Goal: Information Seeking & Learning: Find specific page/section

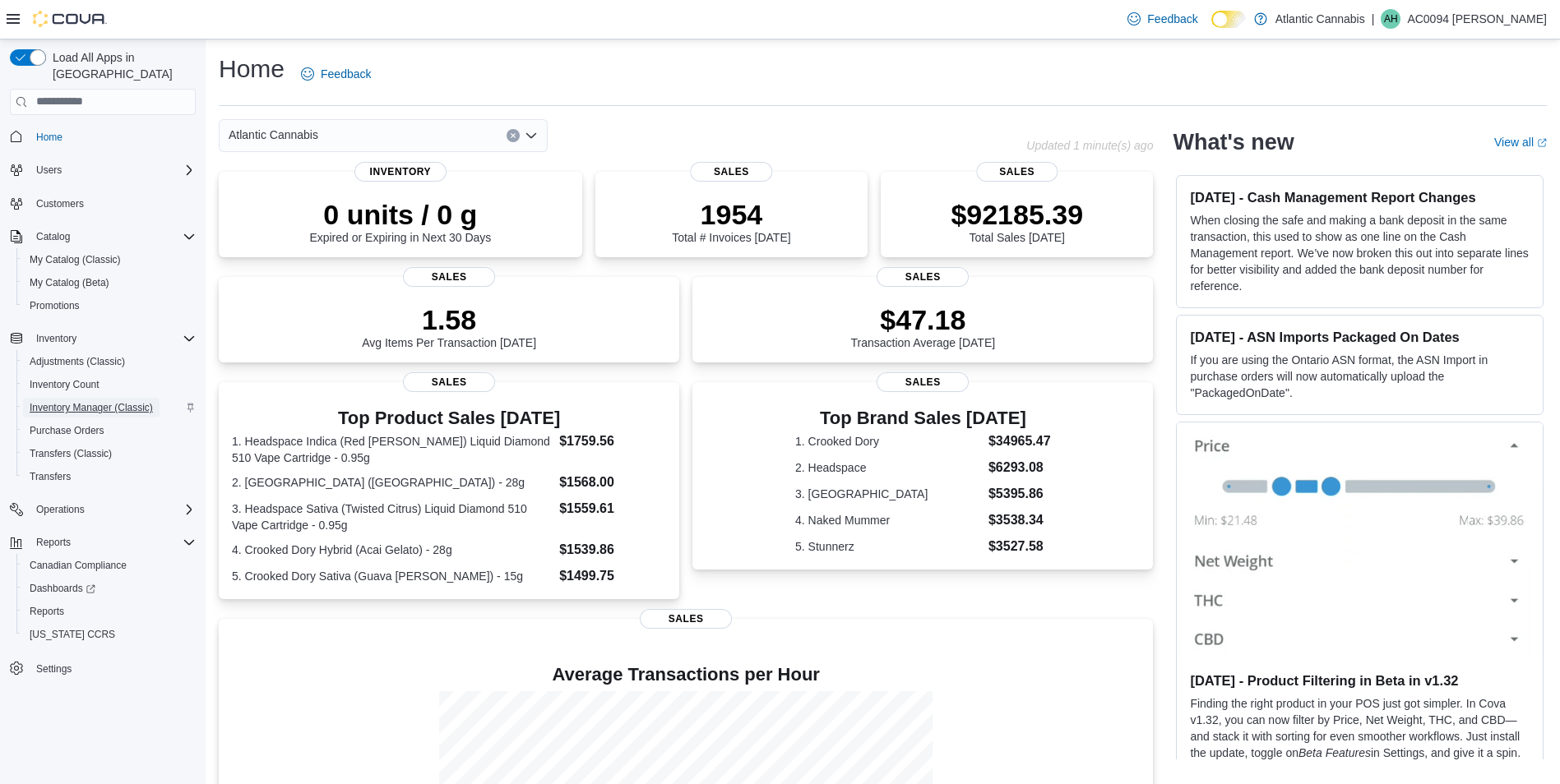
click at [118, 401] on span "Inventory Manager (Classic)" at bounding box center [91, 408] width 123 height 13
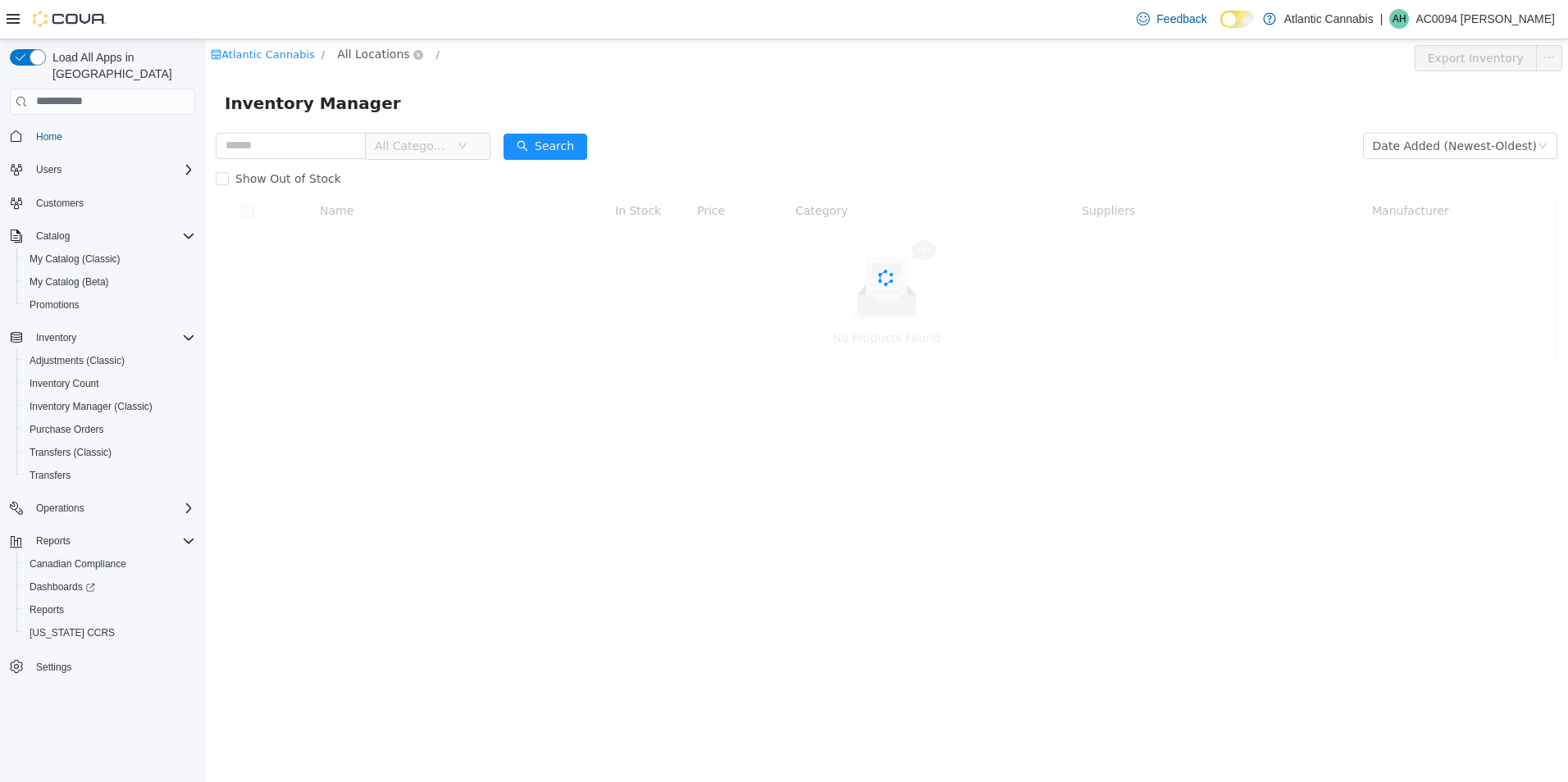
click at [384, 55] on span "All Locations" at bounding box center [373, 53] width 72 height 18
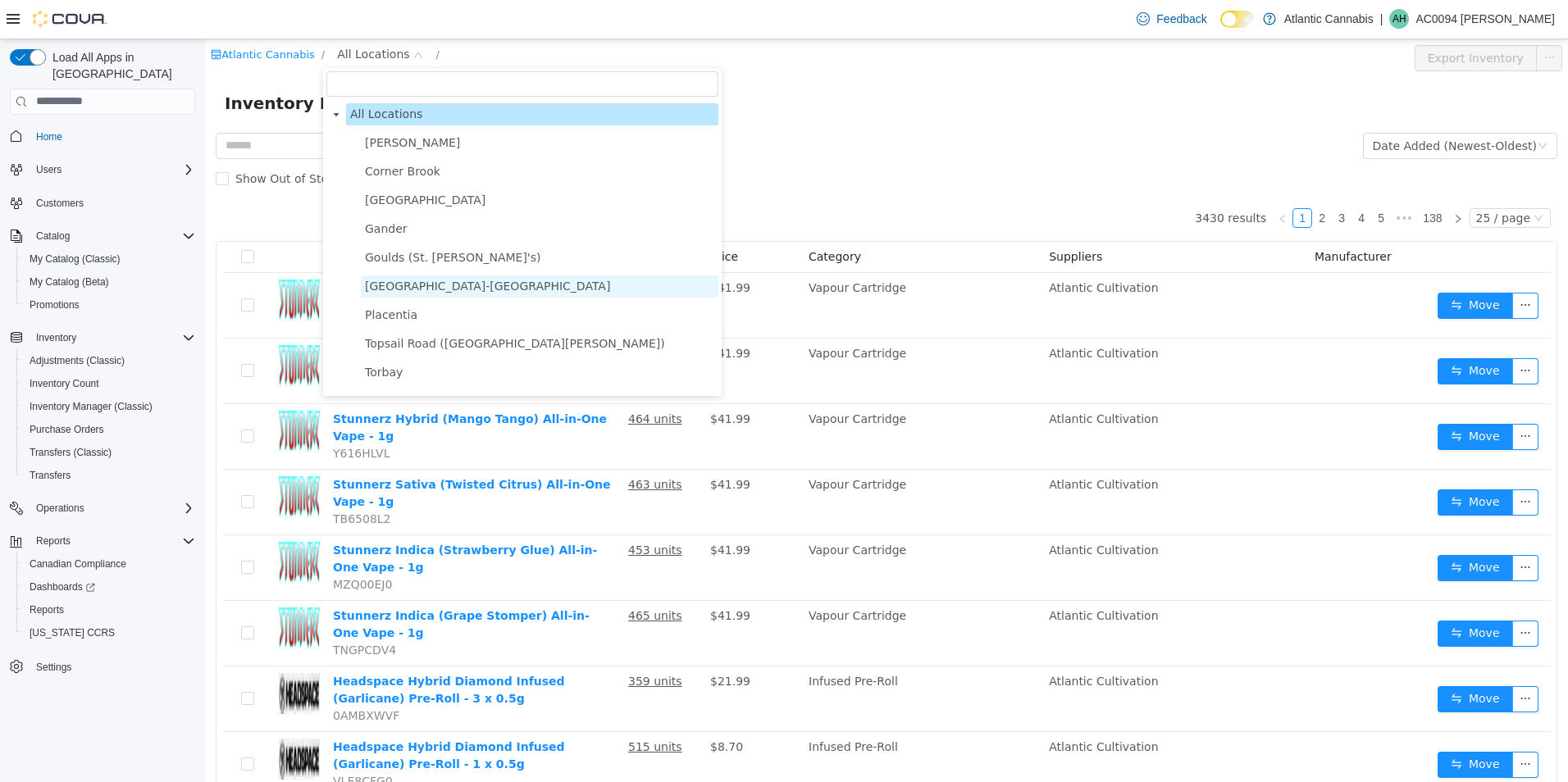
click at [434, 291] on span "Grand Falls-Windsor" at bounding box center [488, 285] width 245 height 13
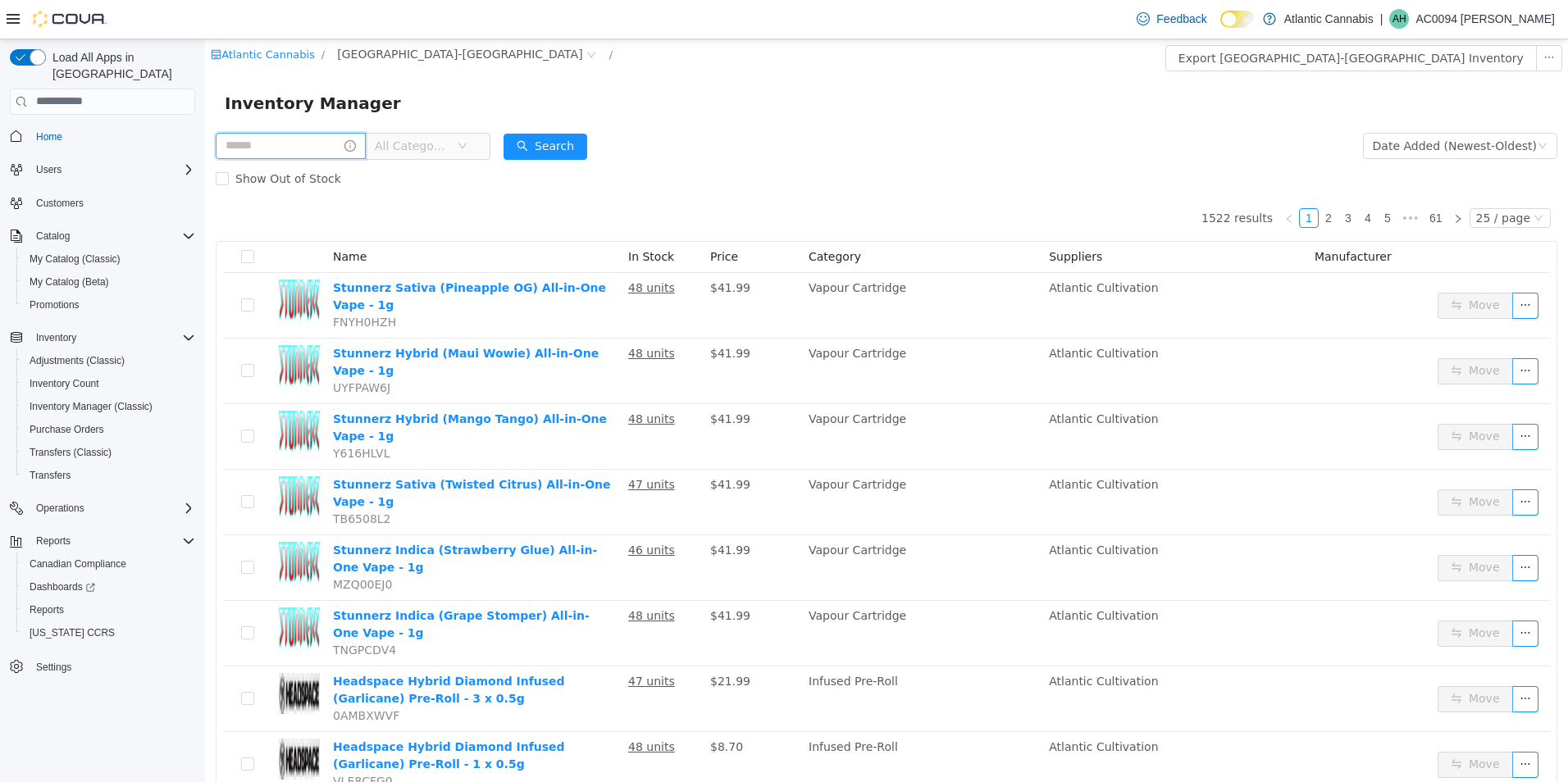
drag, startPoint x: 293, startPoint y: 134, endPoint x: 296, endPoint y: 144, distance: 10.4
click at [296, 143] on input "text" at bounding box center [291, 145] width 150 height 27
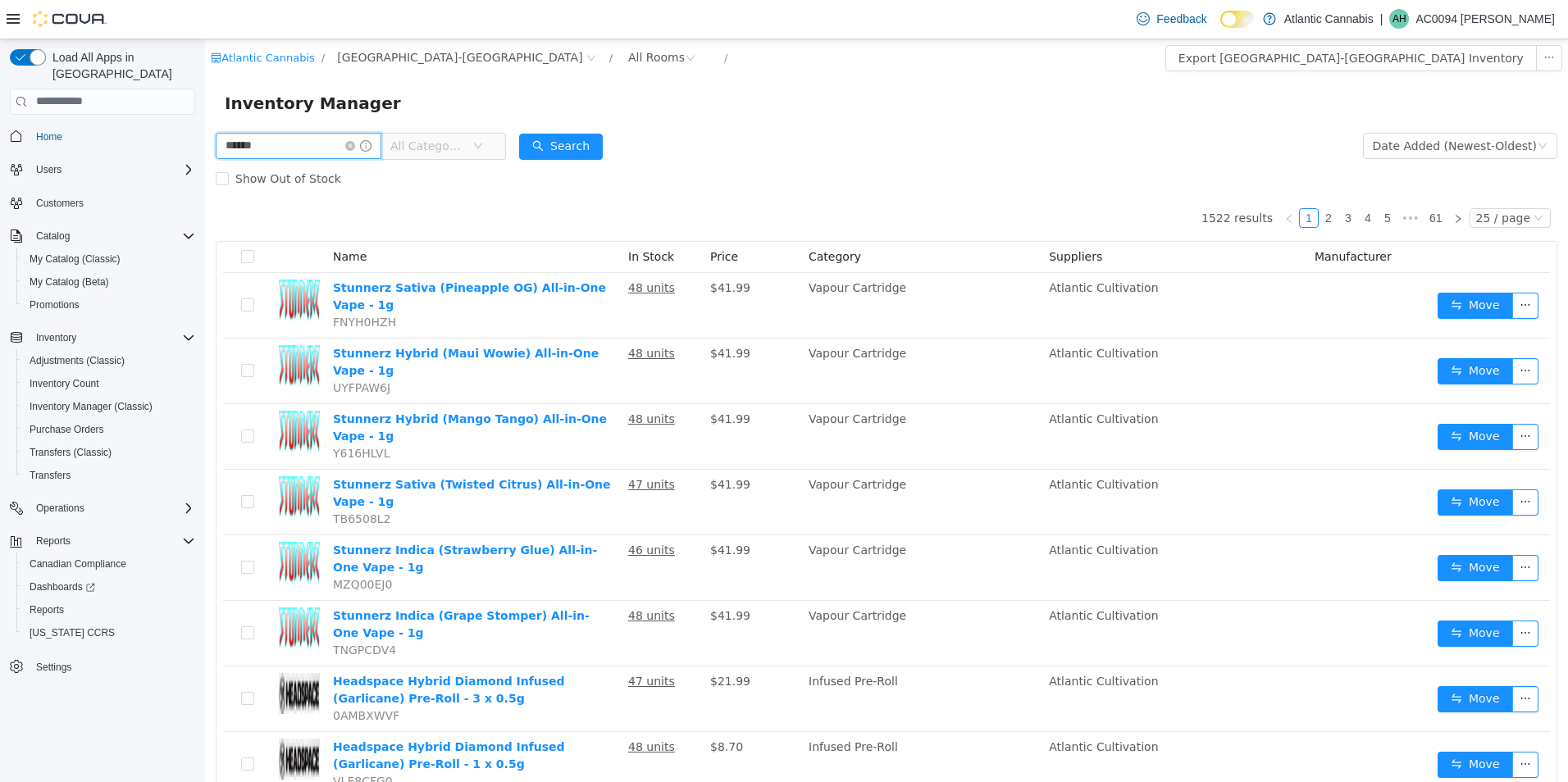
type input "******"
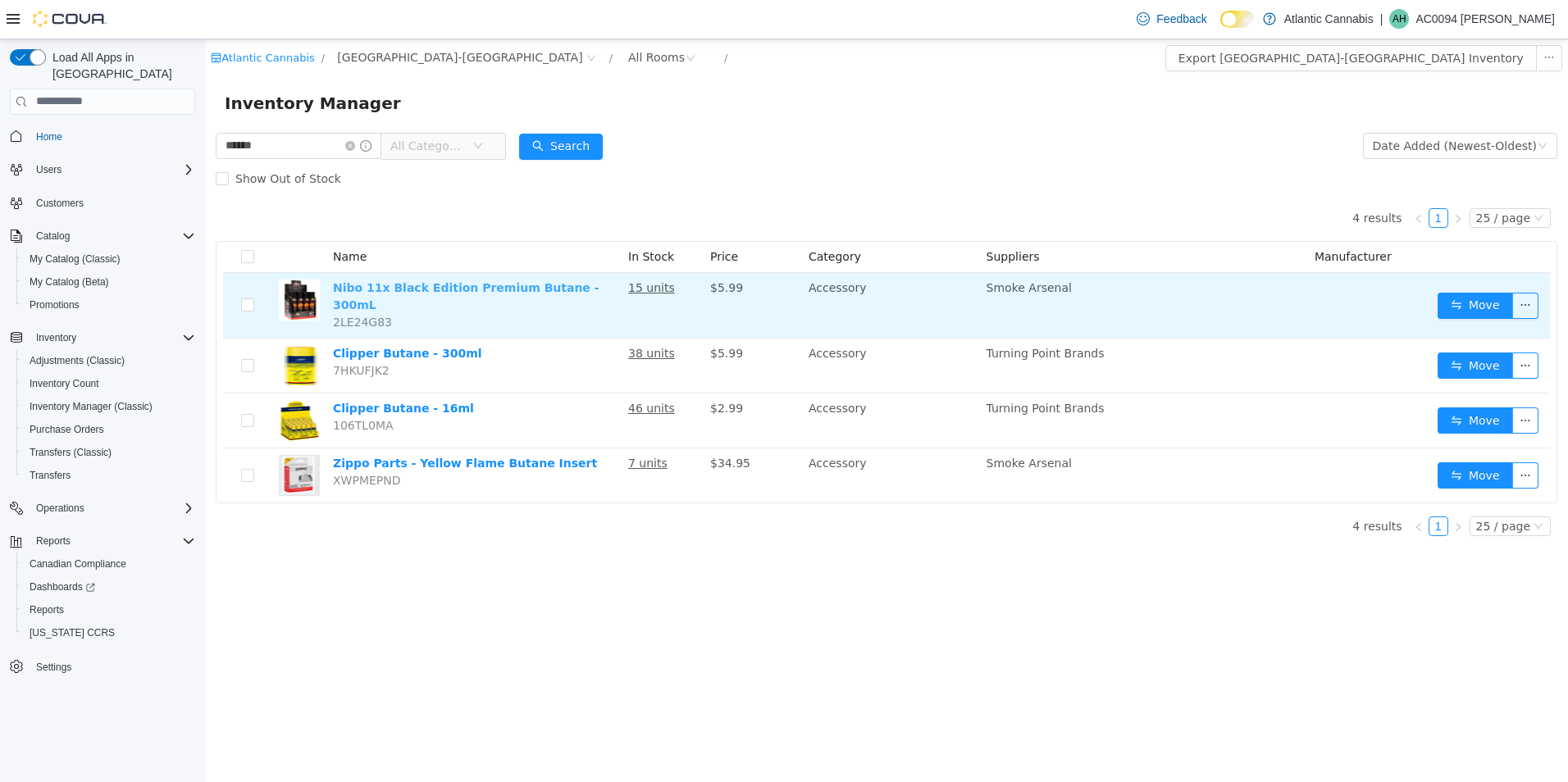
click at [486, 291] on link "Nibo 11x Black Edition Premium Butane - 300mL" at bounding box center [466, 296] width 266 height 30
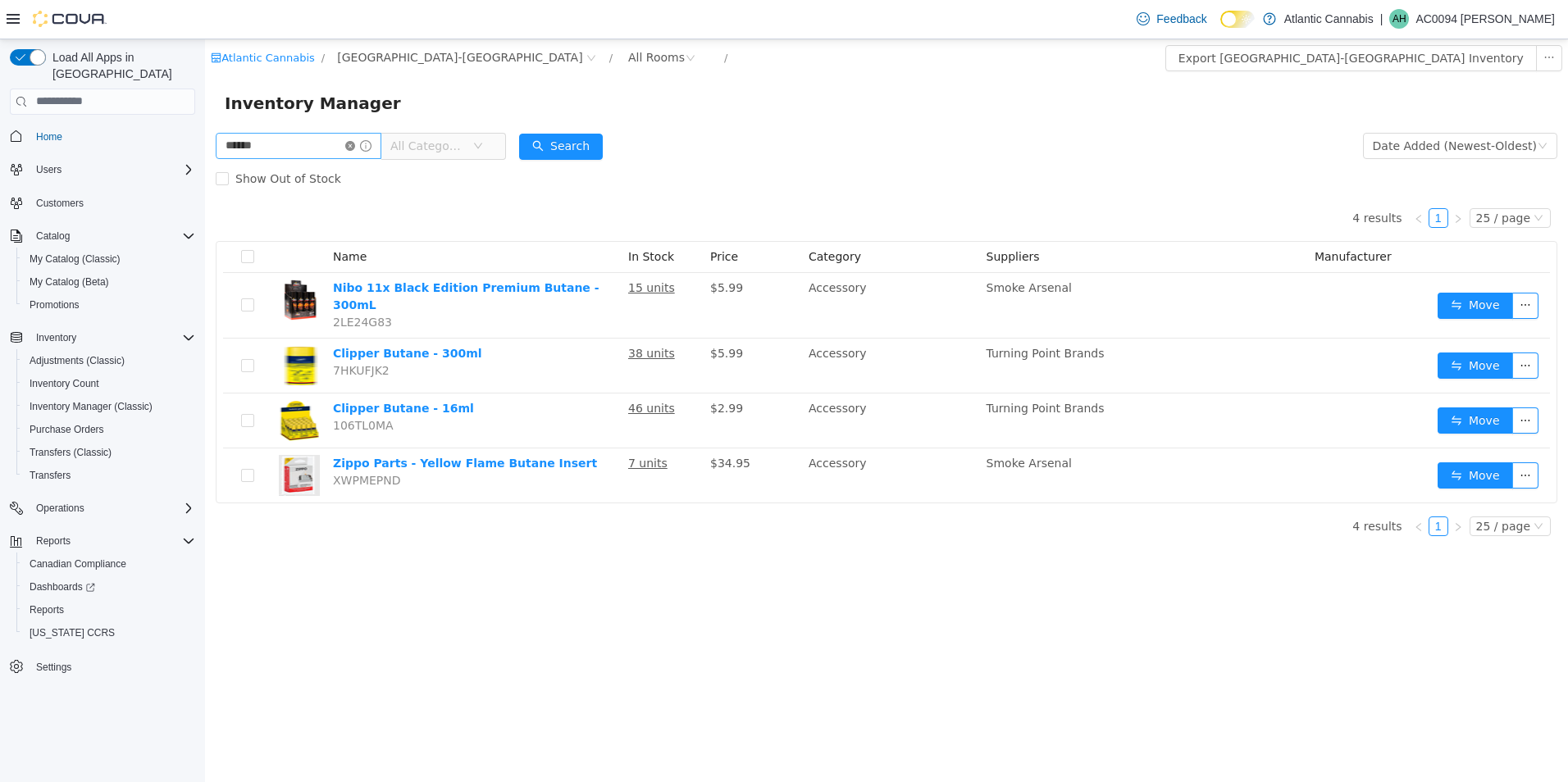
click at [355, 144] on icon "icon: close-circle" at bounding box center [350, 145] width 10 height 10
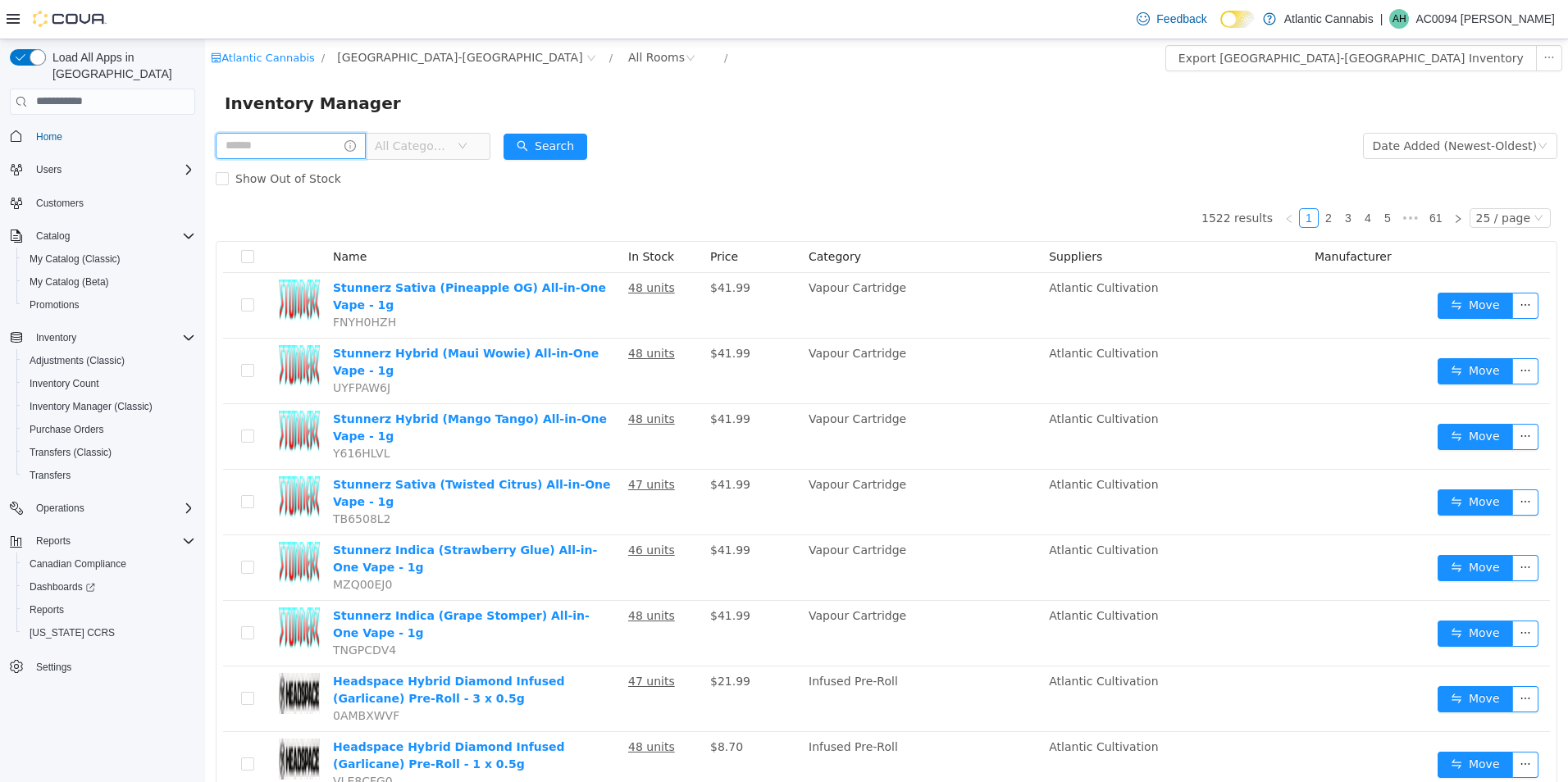
click at [332, 145] on input "text" at bounding box center [291, 145] width 150 height 27
type input "***"
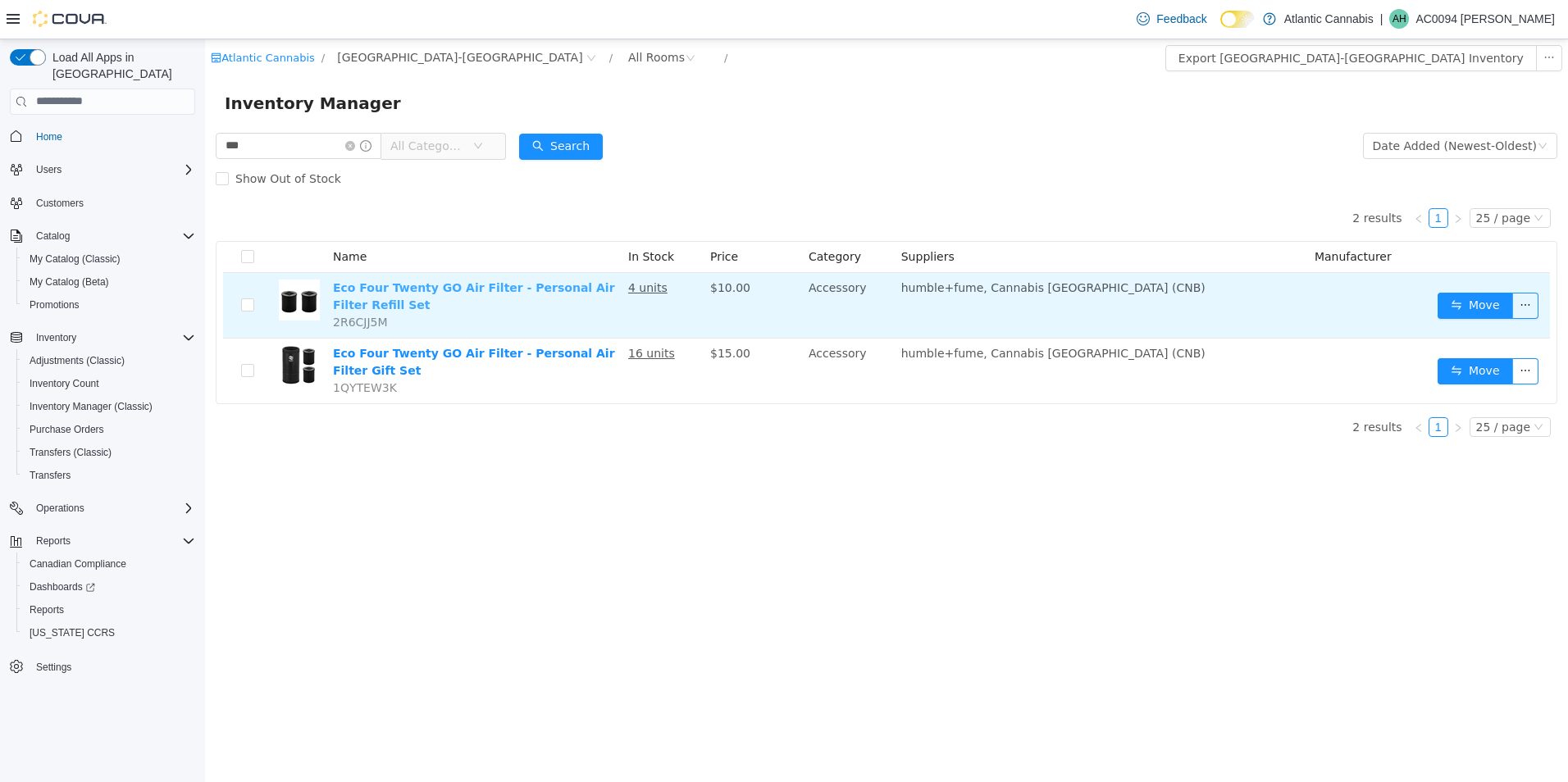
click at [467, 287] on link "Eco Four Twenty GO Air Filter - Personal Air Filter Refill Set" at bounding box center [473, 296] width 282 height 30
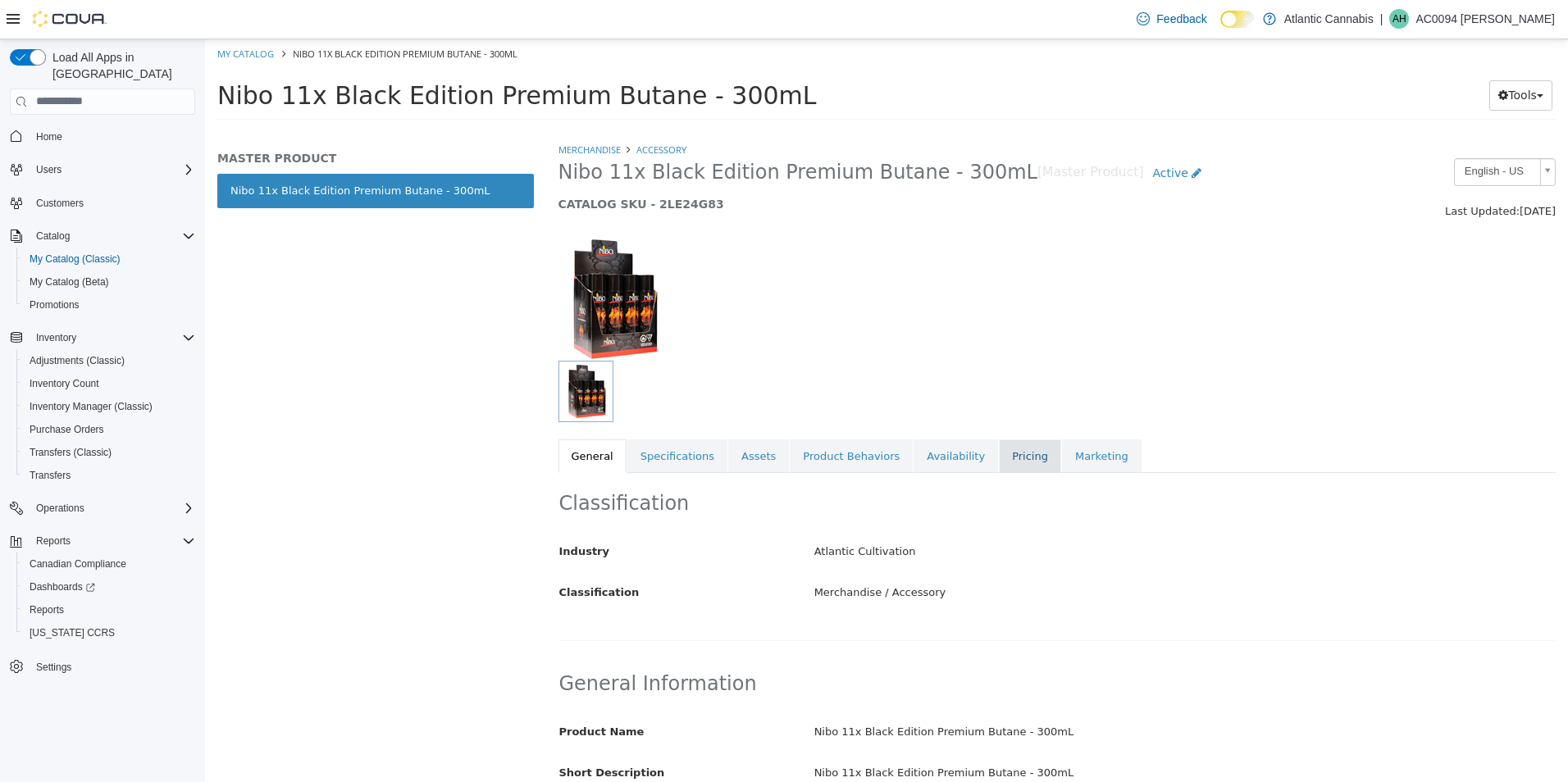
drag, startPoint x: 980, startPoint y: 453, endPoint x: 997, endPoint y: 450, distance: 17.3
drag, startPoint x: 1009, startPoint y: 402, endPoint x: 1018, endPoint y: 387, distance: 17.5
click at [1018, 387] on div "Merchandise Accessory Nibo 11x Black Edition Premium Butane - 300mL [Master Pro…" at bounding box center [1058, 306] width 998 height 332
drag, startPoint x: 1018, startPoint y: 387, endPoint x: 991, endPoint y: 395, distance: 28.2
click at [991, 395] on div at bounding box center [929, 391] width 742 height 62
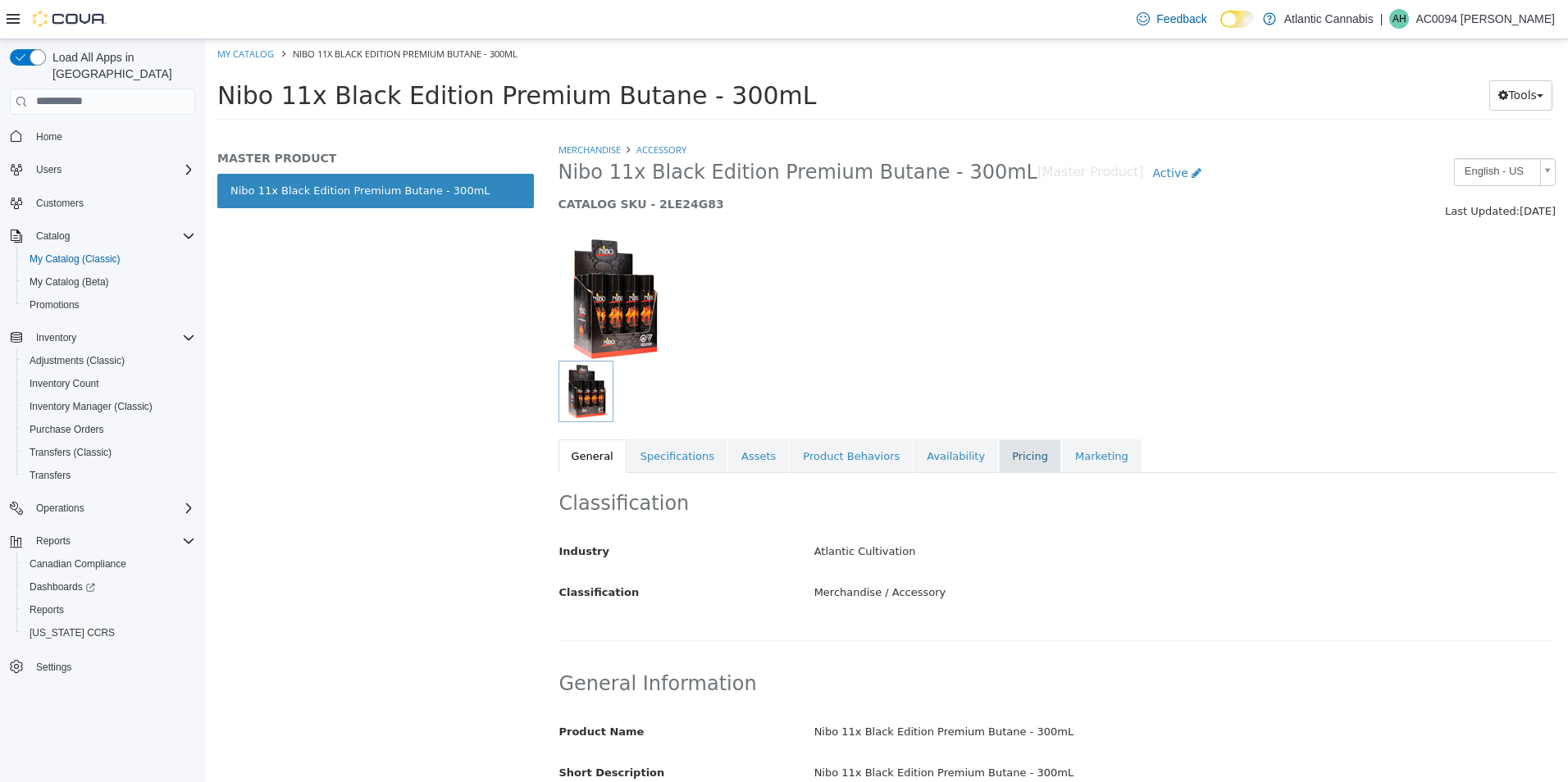
click at [999, 452] on link "Pricing" at bounding box center [1030, 456] width 63 height 34
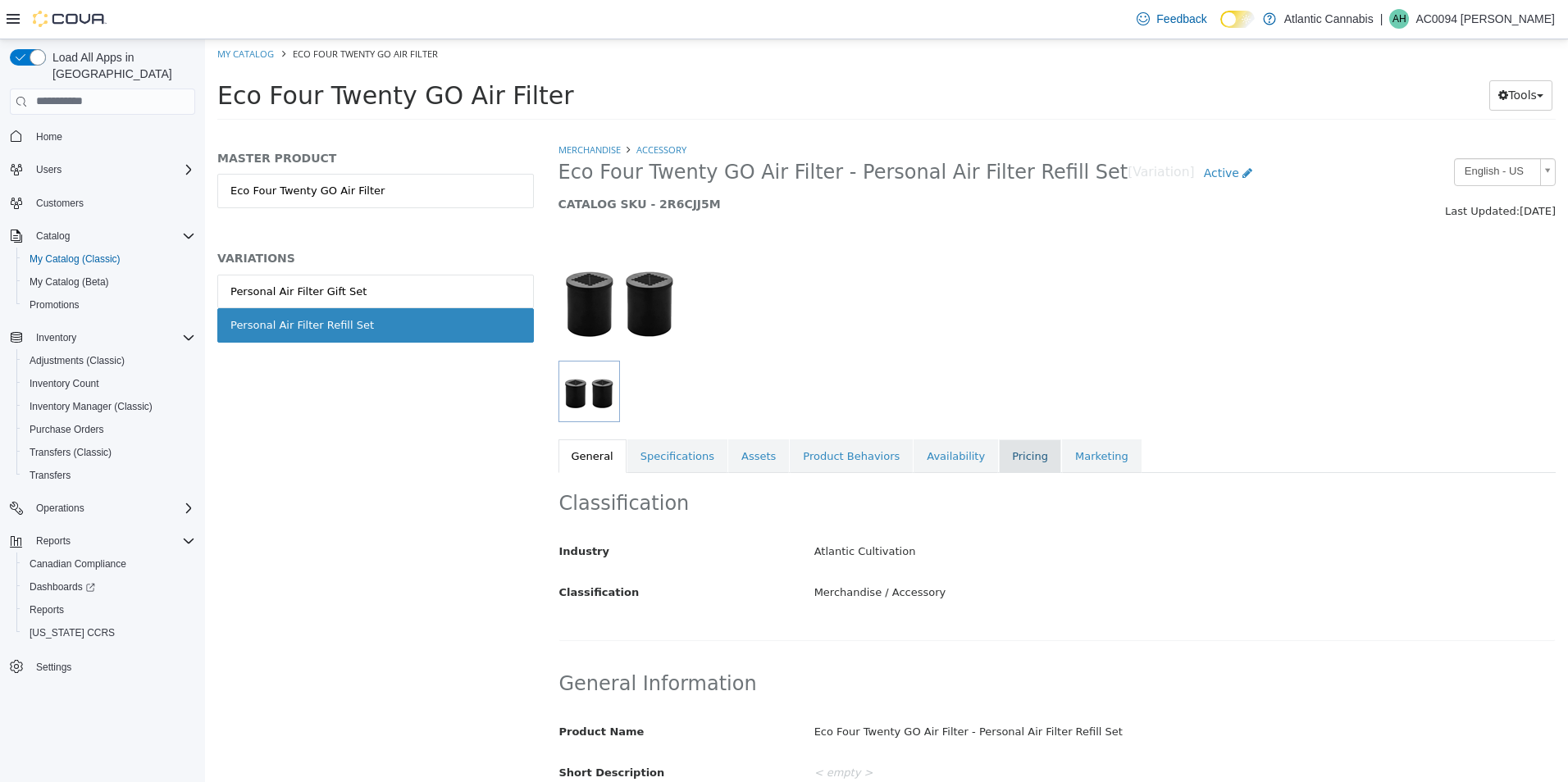
click at [1005, 460] on link "Pricing" at bounding box center [1030, 456] width 63 height 34
